Goal: Information Seeking & Learning: Learn about a topic

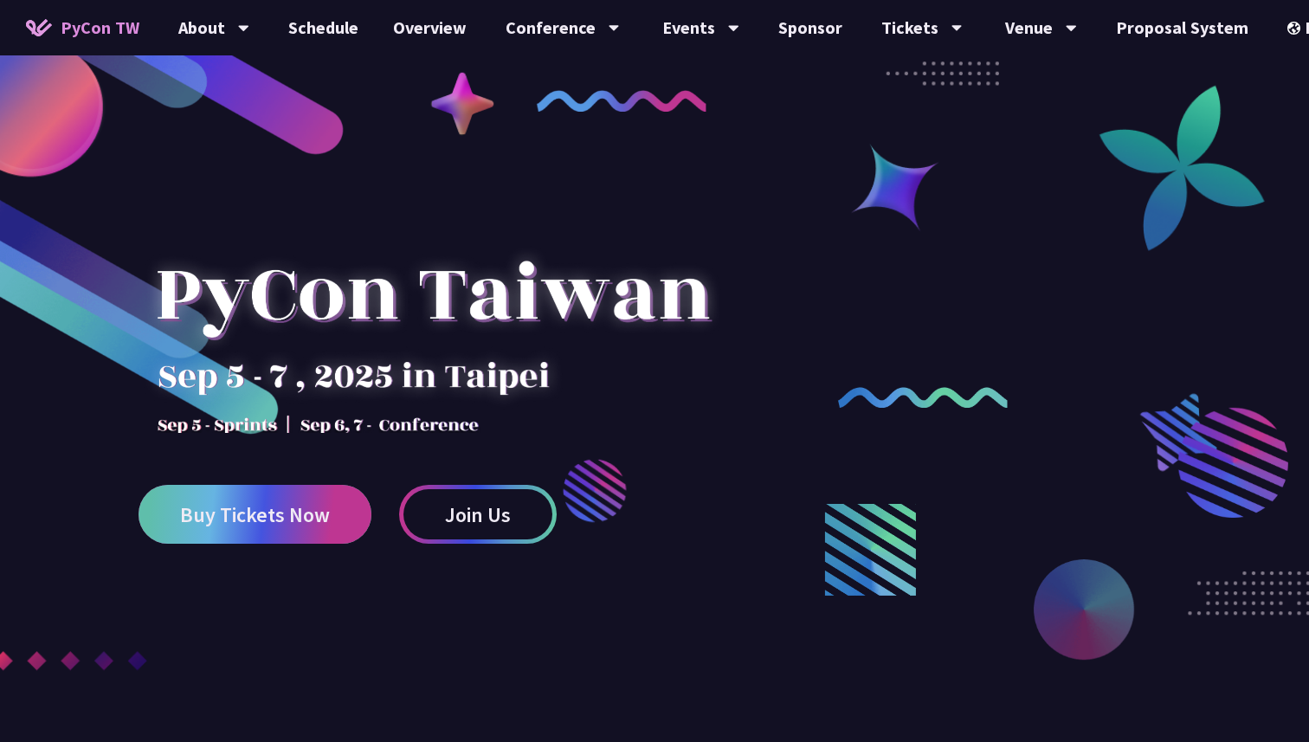
click at [273, 513] on span "Buy Tickets Now" at bounding box center [255, 515] width 150 height 22
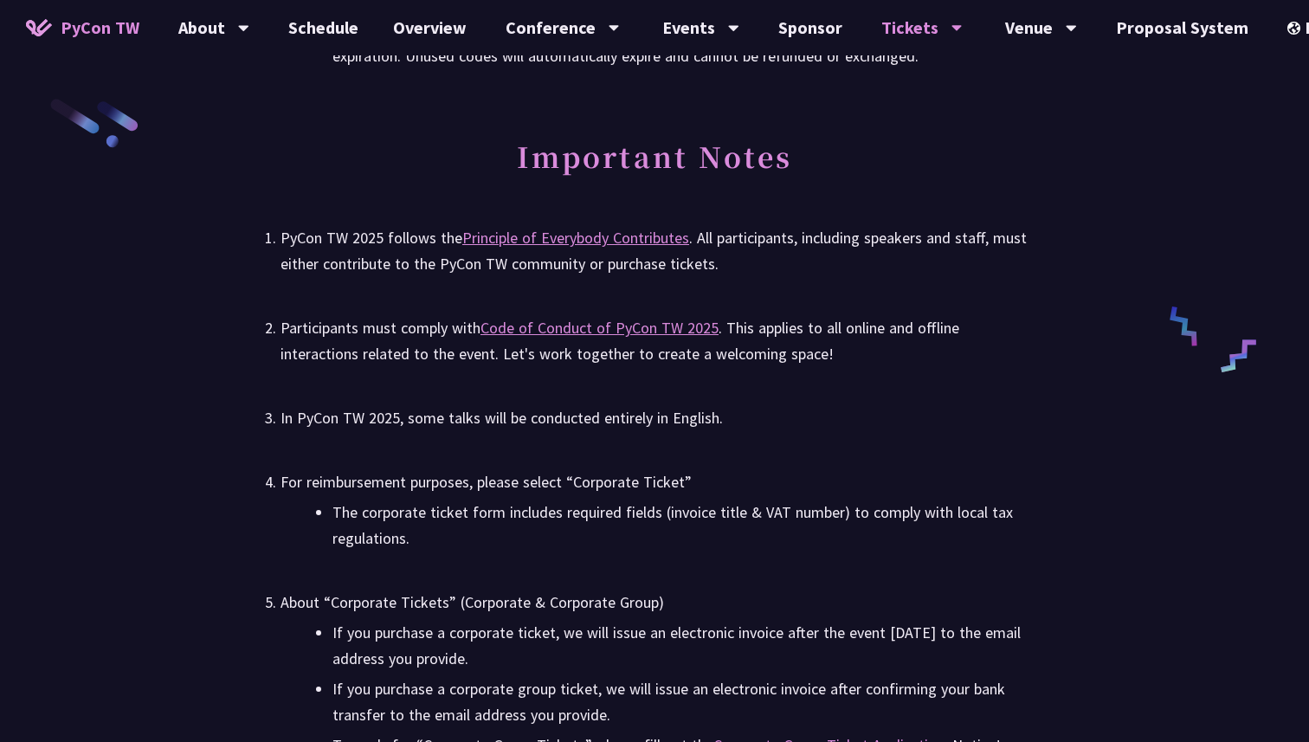
scroll to position [2706, 0]
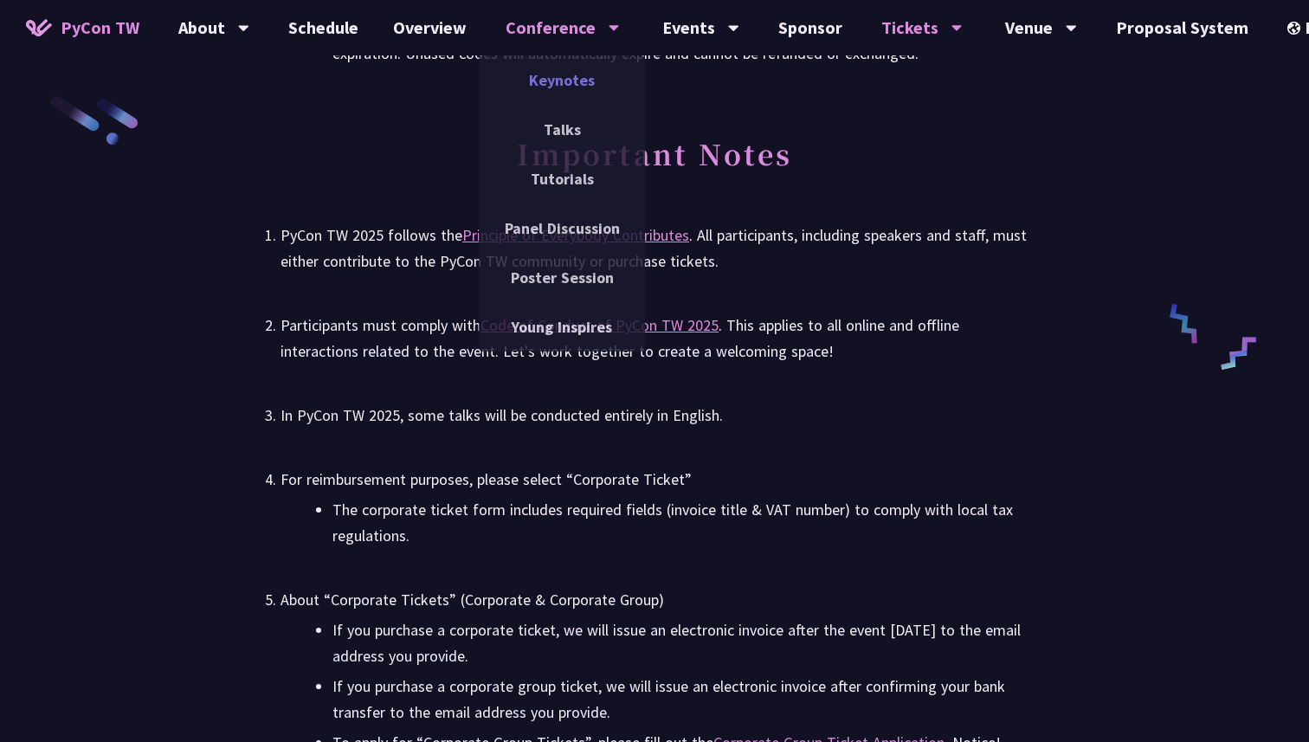
click at [590, 78] on link "Keynotes" at bounding box center [562, 80] width 166 height 41
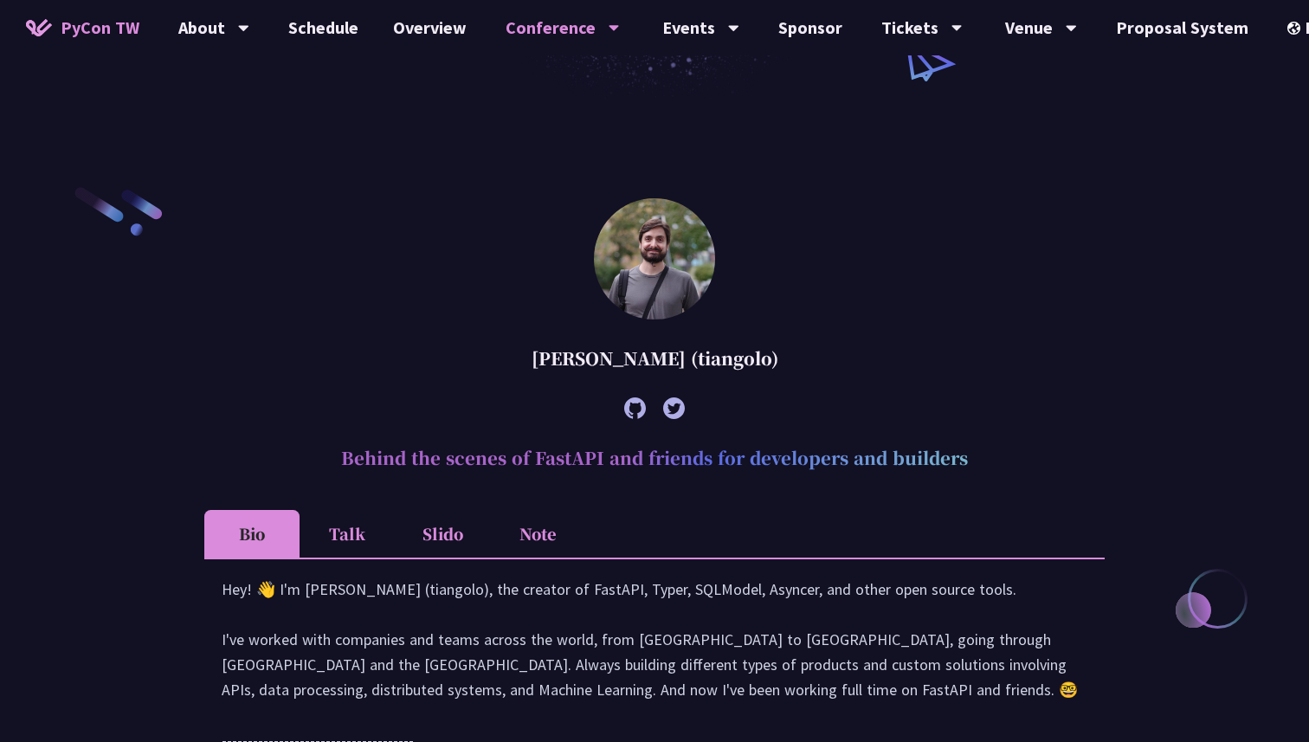
scroll to position [388, 0]
click at [363, 544] on li "Talk" at bounding box center [347, 532] width 95 height 48
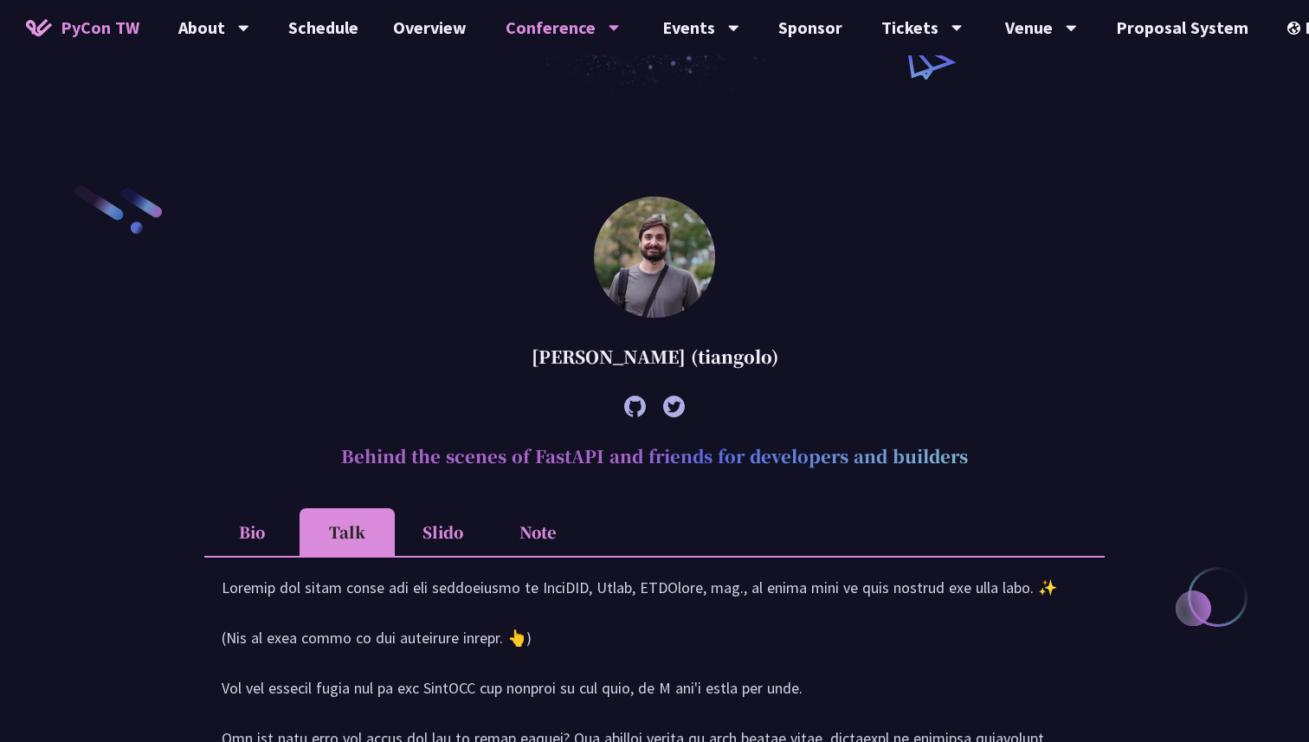
click at [449, 539] on li "Slido" at bounding box center [442, 532] width 95 height 48
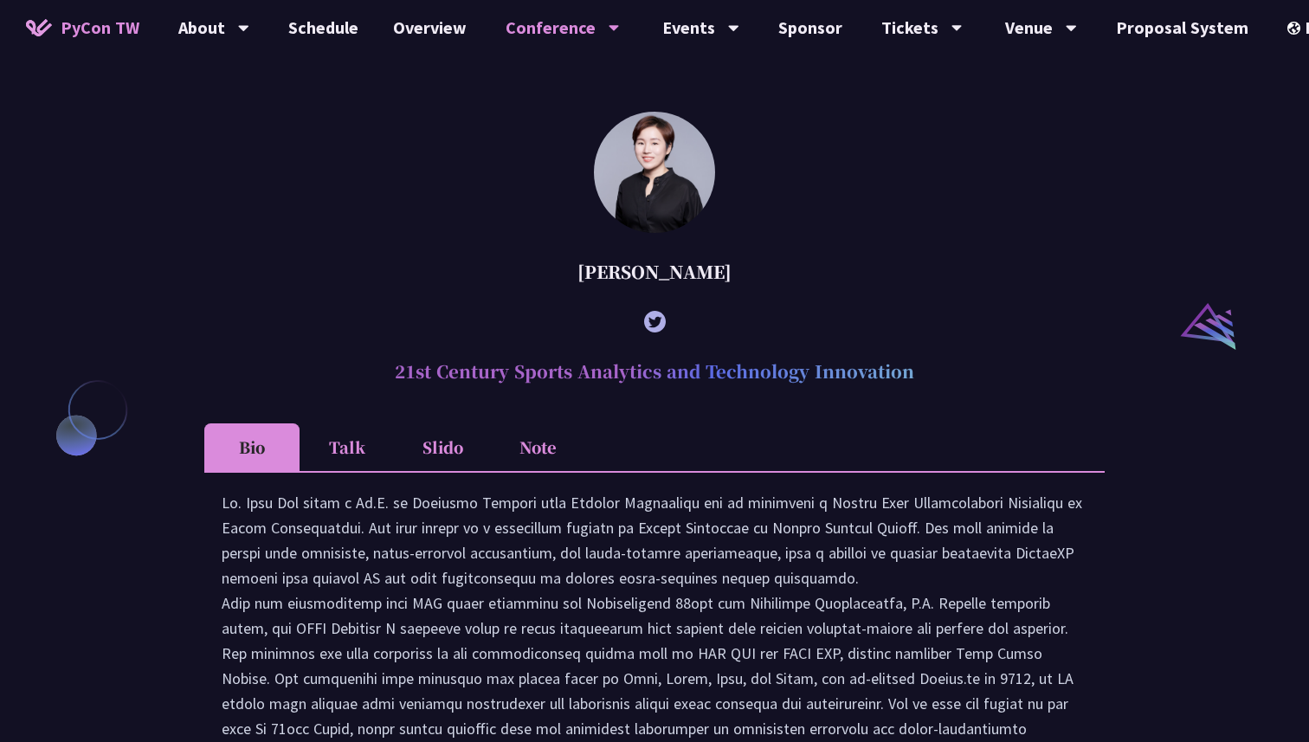
scroll to position [1690, 0]
click at [430, 442] on li "Slido" at bounding box center [442, 447] width 95 height 48
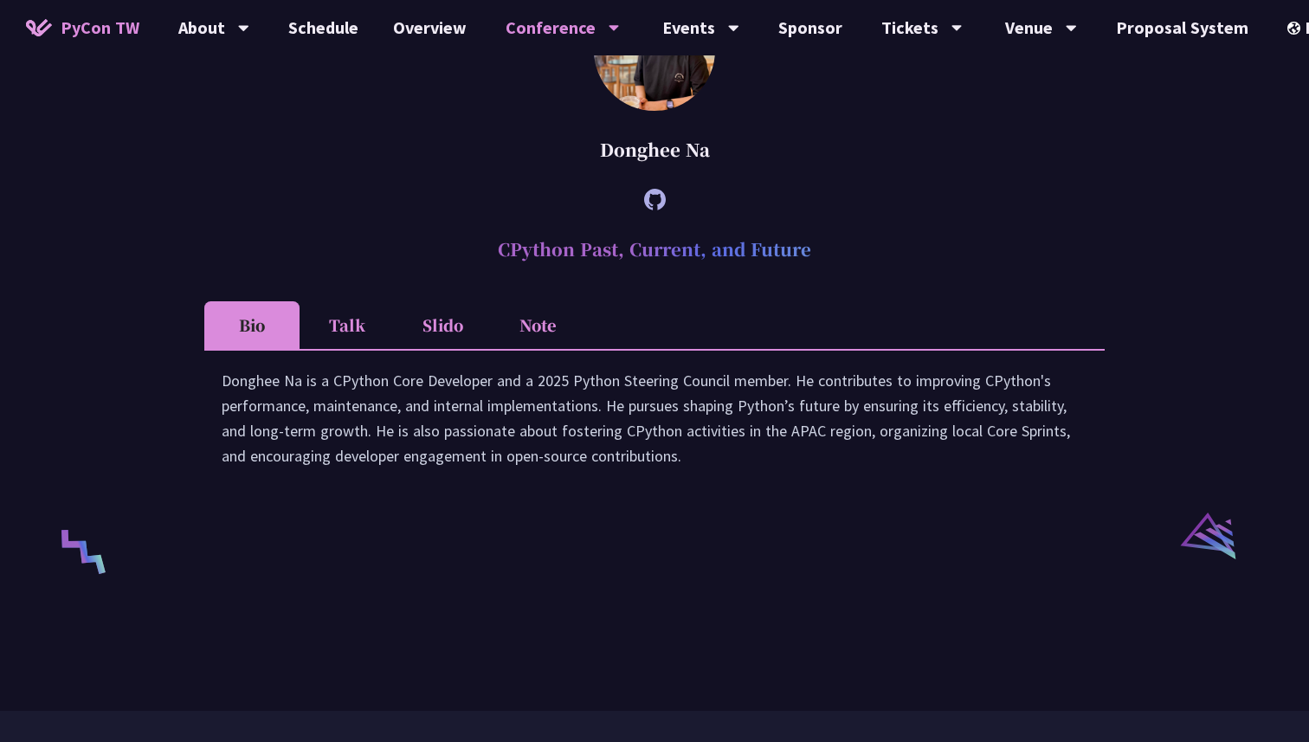
scroll to position [3030, 0]
click at [352, 337] on li "Talk" at bounding box center [347, 324] width 95 height 48
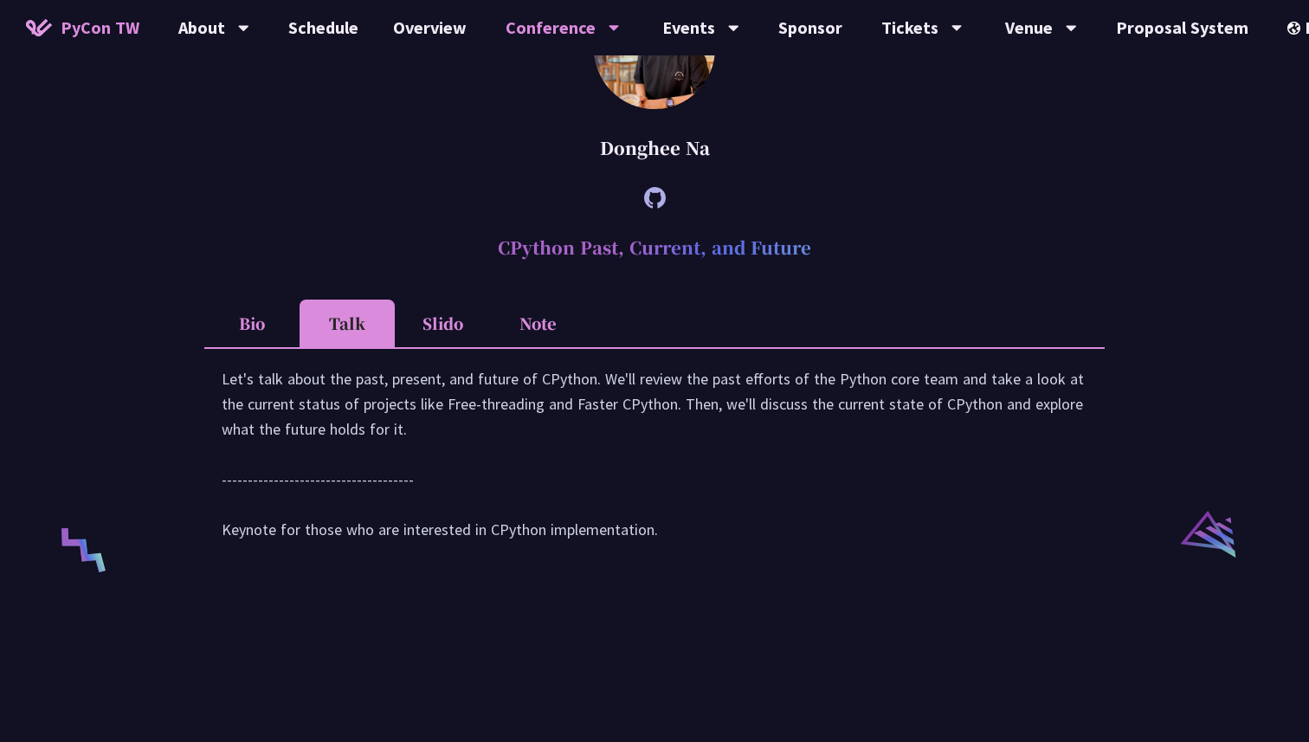
click at [427, 327] on li "Slido" at bounding box center [442, 324] width 95 height 48
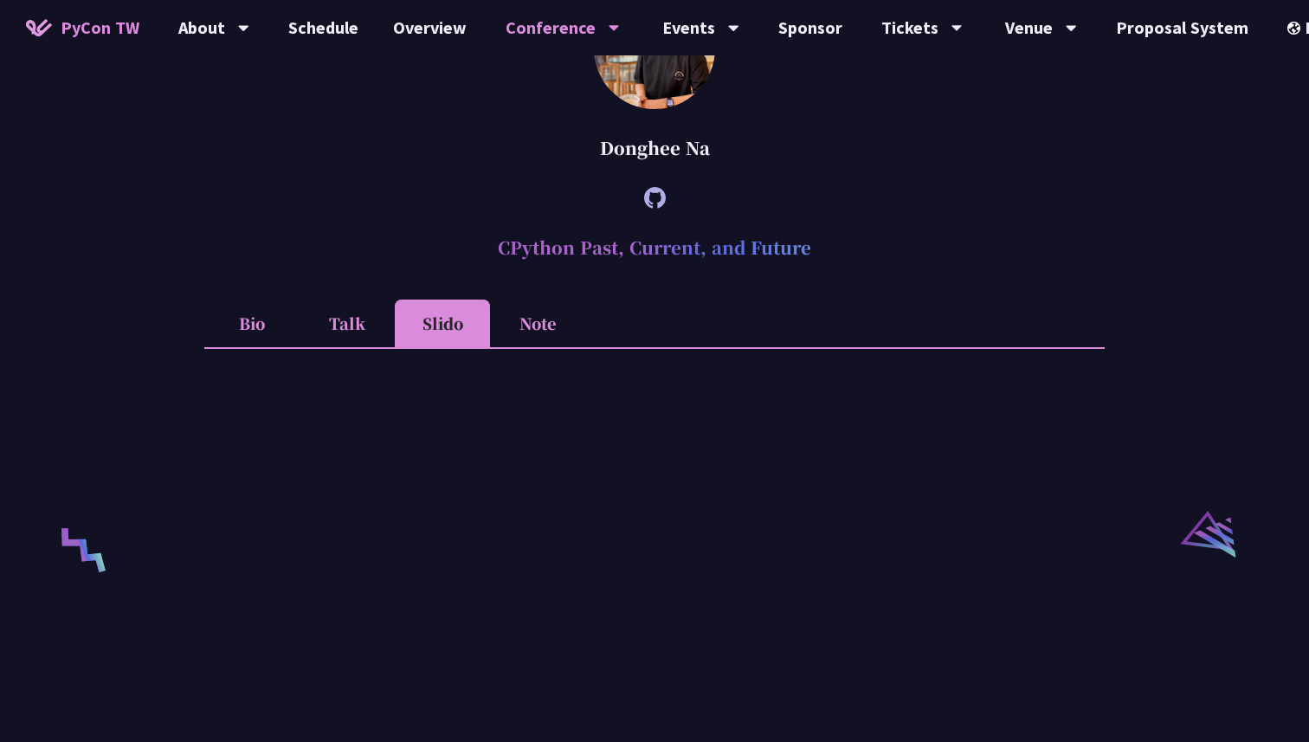
click at [538, 318] on li "Note" at bounding box center [537, 324] width 95 height 48
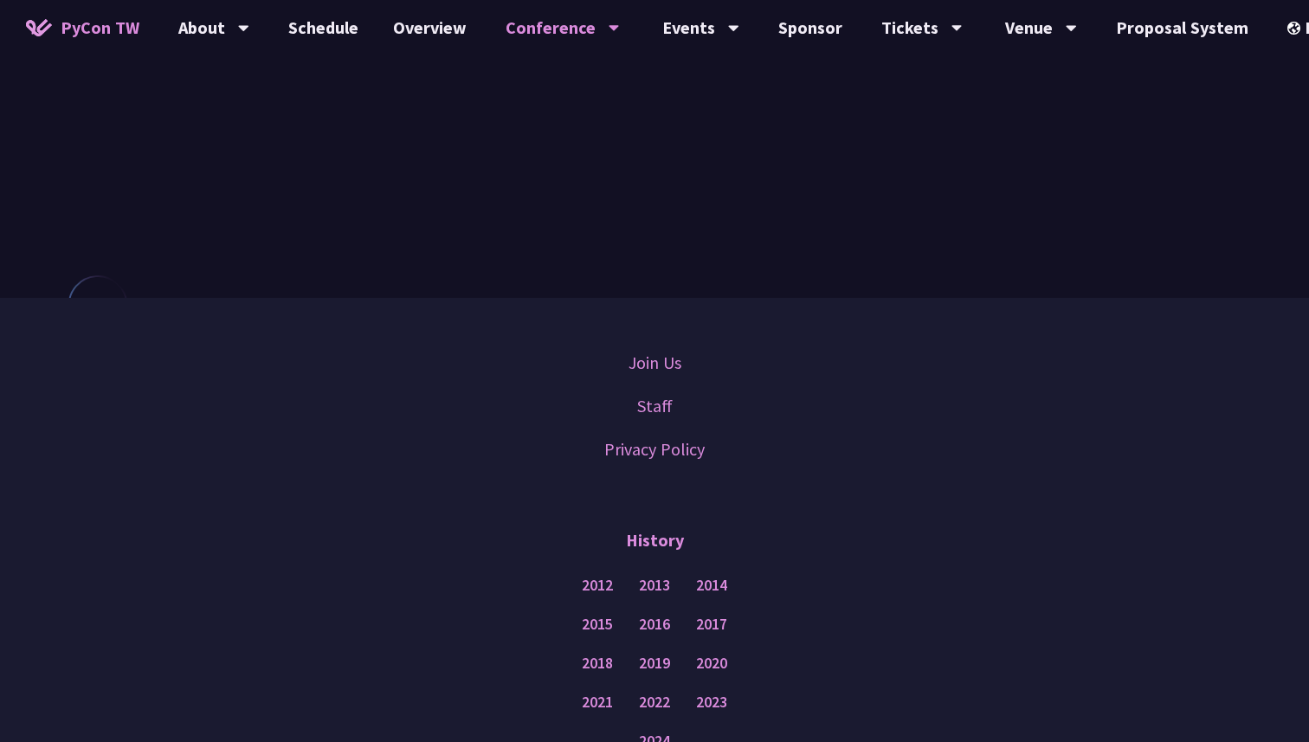
scroll to position [4222, 0]
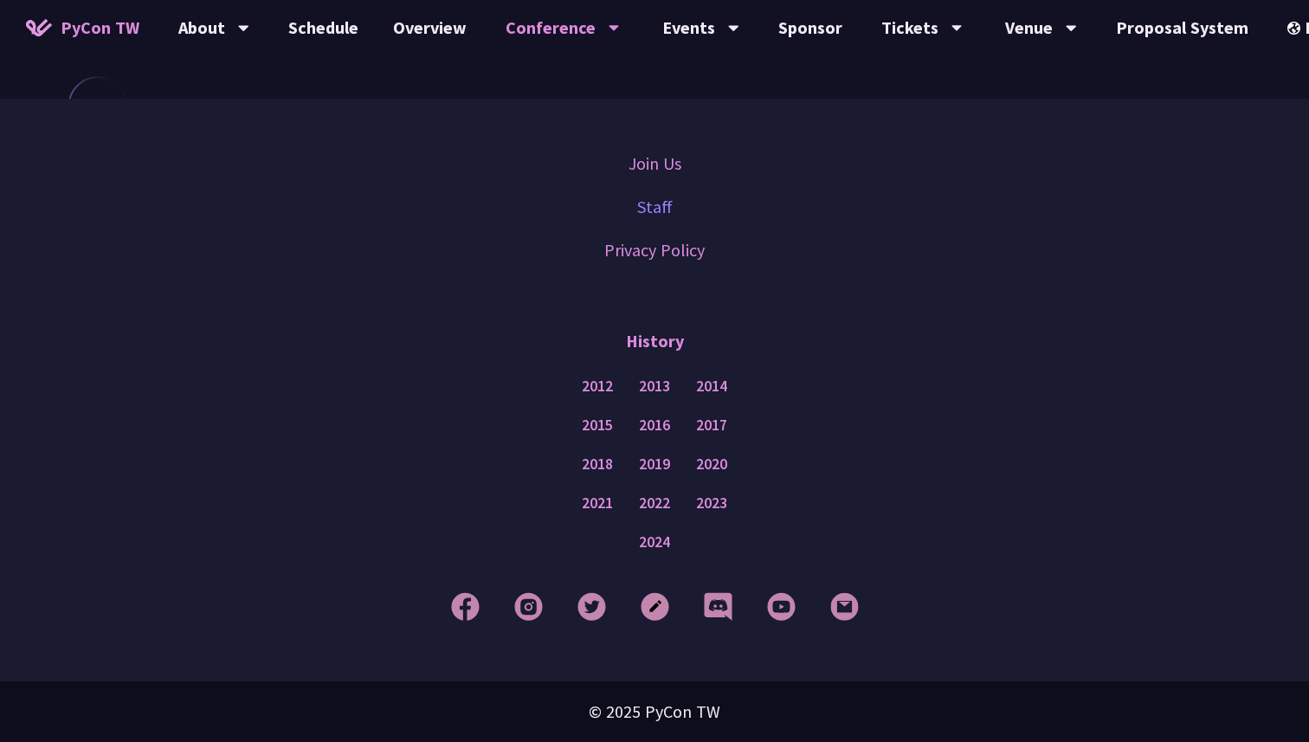
click at [657, 197] on link "Staff" at bounding box center [655, 207] width 36 height 26
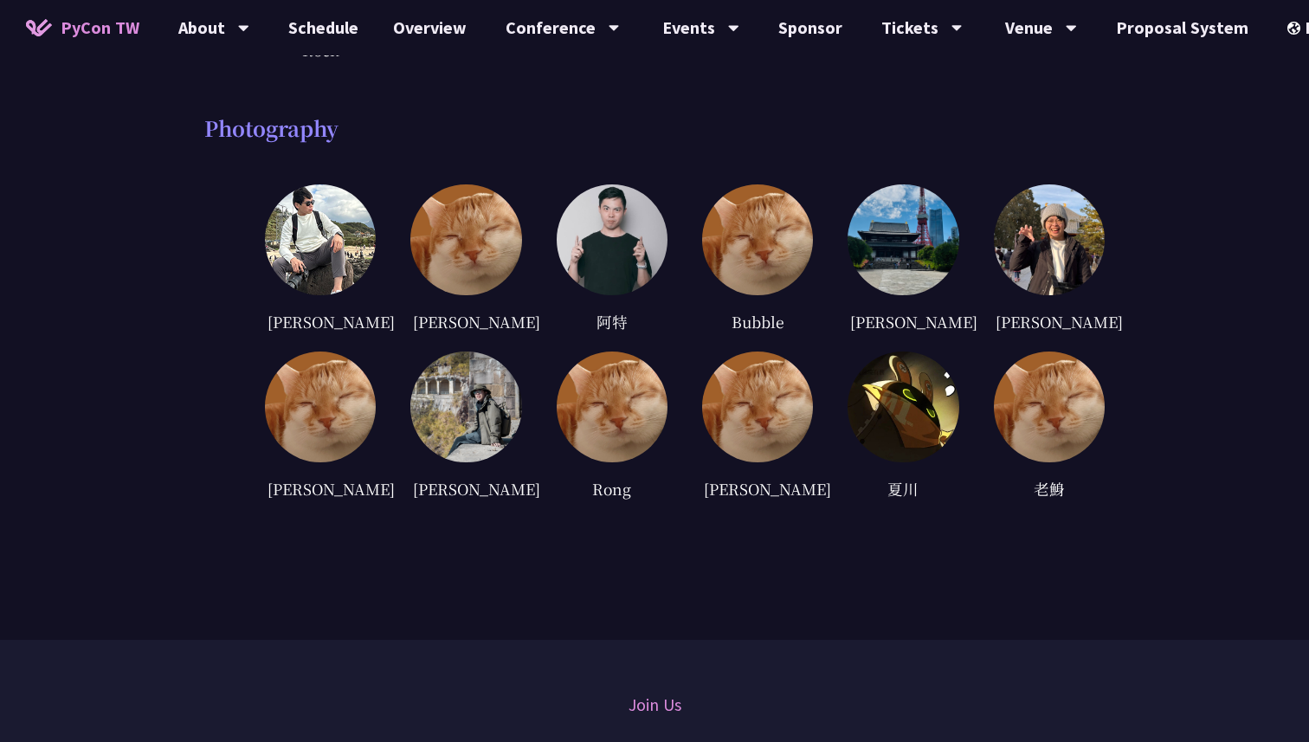
scroll to position [5369, 0]
